Goal: Check status: Check status

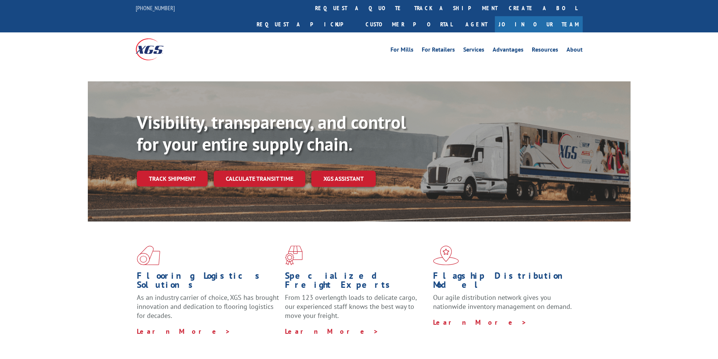
click at [176, 184] on div "Visibility, transparency, and control for your entire supply chain. Track shipm…" at bounding box center [383, 164] width 493 height 105
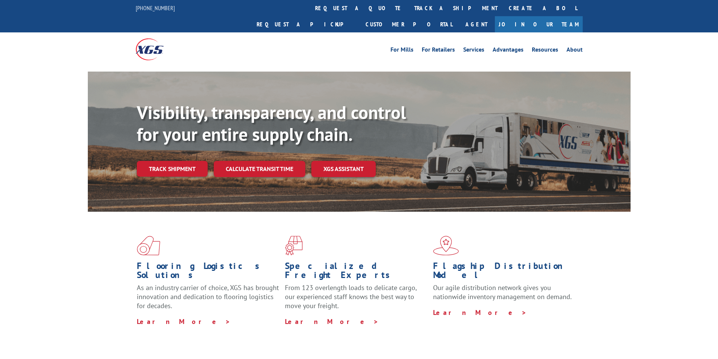
click at [176, 168] on div "Visibility, transparency, and control for your entire supply chain. Track shipm…" at bounding box center [383, 154] width 493 height 105
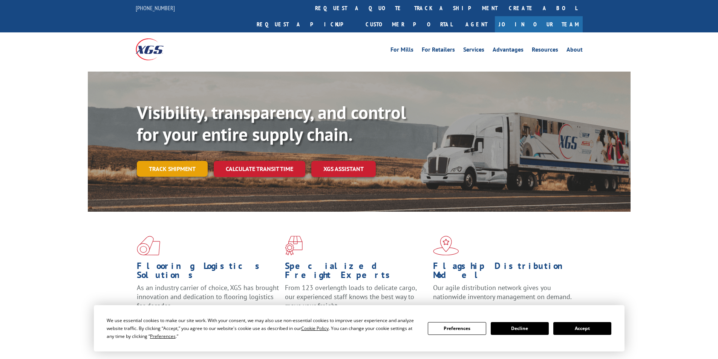
click at [178, 161] on link "Track shipment" at bounding box center [172, 169] width 71 height 16
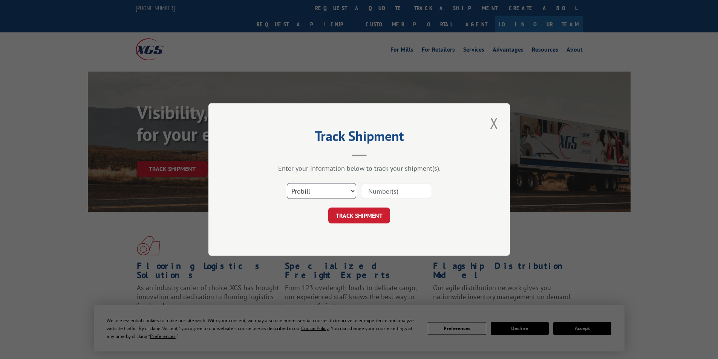
click at [336, 195] on select "Select category... Probill BOL PO" at bounding box center [321, 191] width 69 height 16
select select "bol"
click at [287, 183] on select "Select category... Probill BOL PO" at bounding box center [321, 191] width 69 height 16
click at [374, 189] on input at bounding box center [396, 191] width 69 height 16
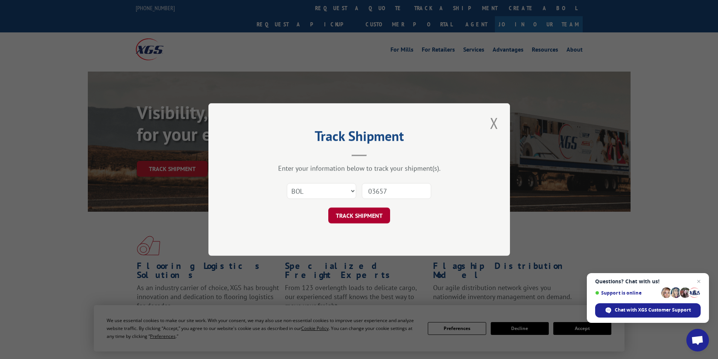
type input "03657"
click at [380, 217] on button "TRACK SHIPMENT" at bounding box center [359, 216] width 62 height 16
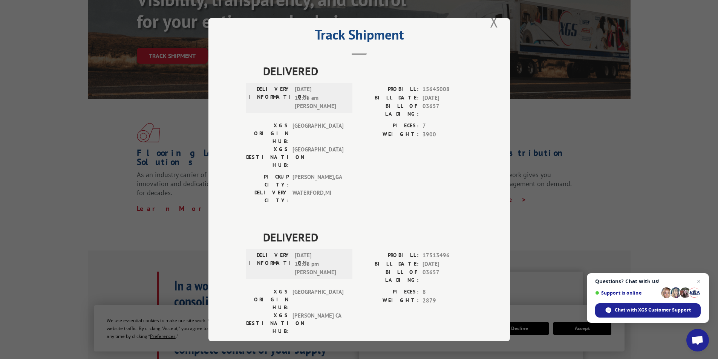
scroll to position [188, 0]
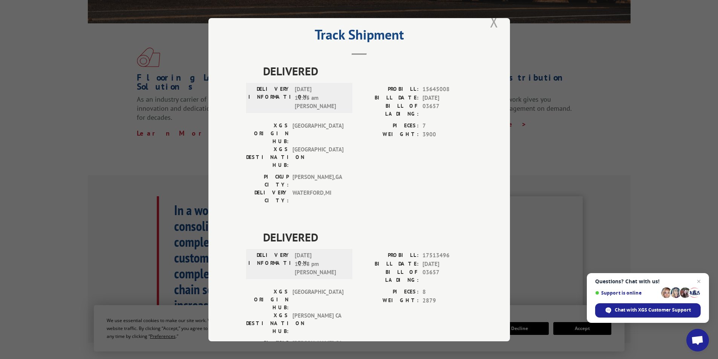
click at [489, 23] on button "Close modal" at bounding box center [493, 21] width 13 height 21
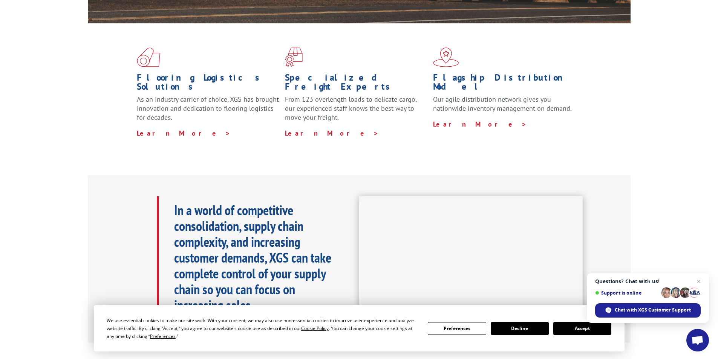
scroll to position [0, 0]
